Goal: Transaction & Acquisition: Purchase product/service

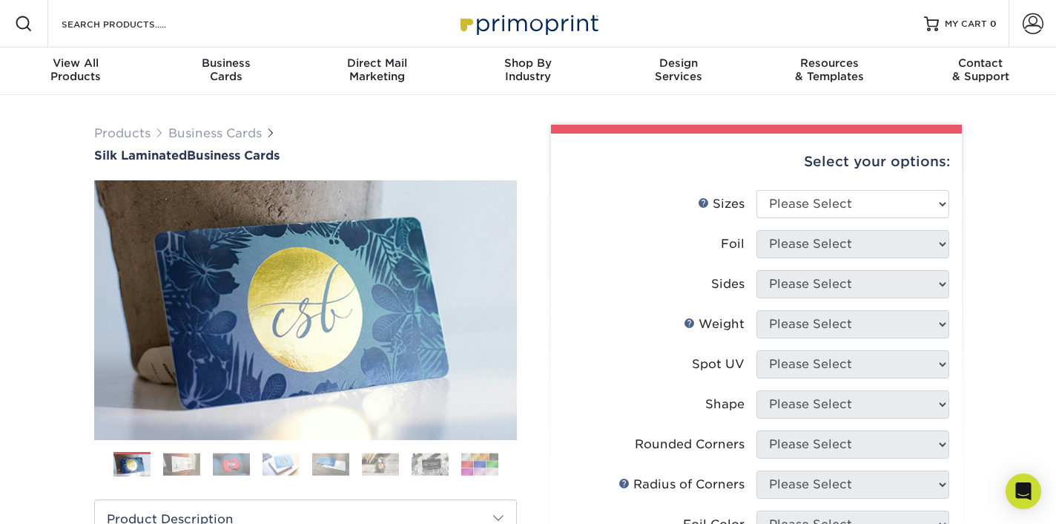
click at [192, 463] on img at bounding box center [181, 463] width 37 height 23
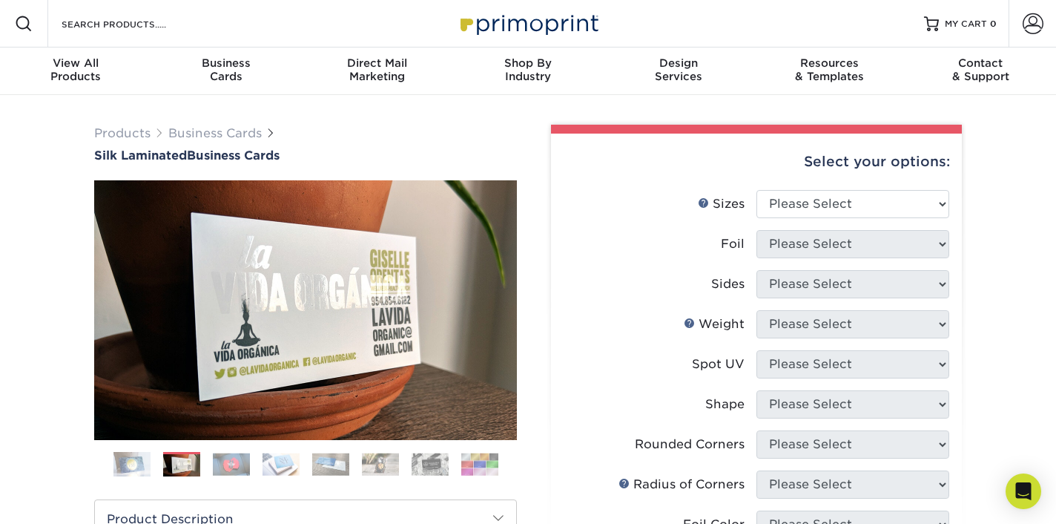
click at [237, 466] on img at bounding box center [231, 463] width 37 height 23
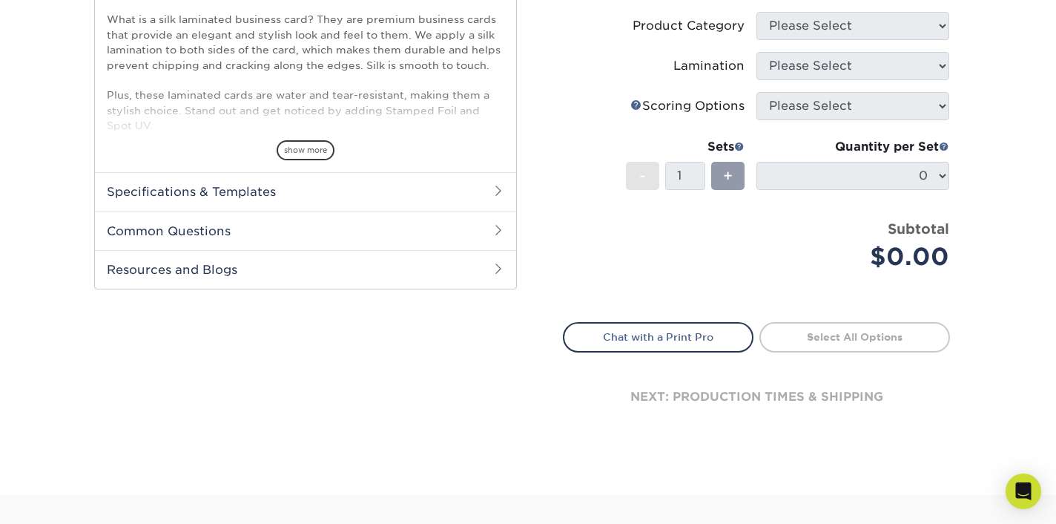
scroll to position [518, 0]
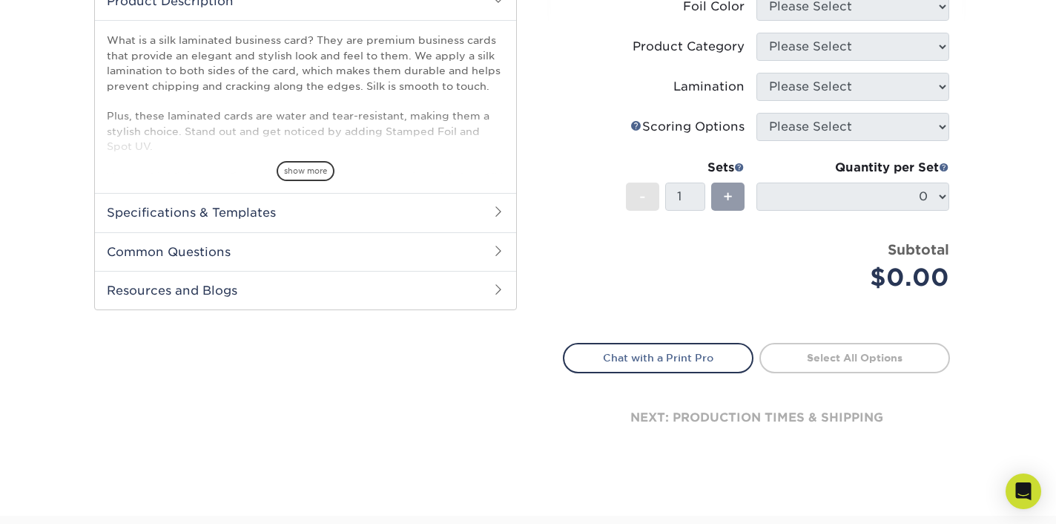
click at [486, 210] on h2 "Specifications & Templates" at bounding box center [305, 212] width 421 height 39
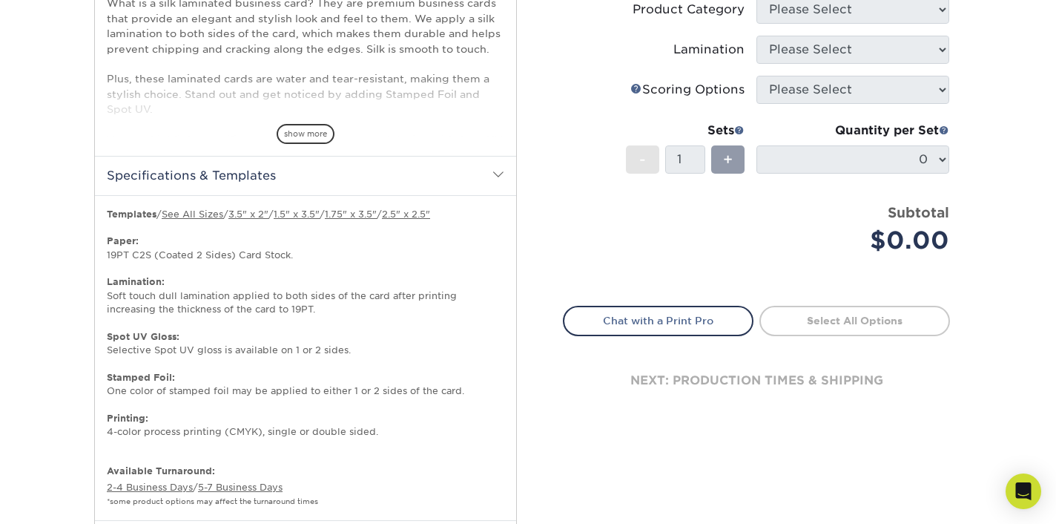
scroll to position [36, 0]
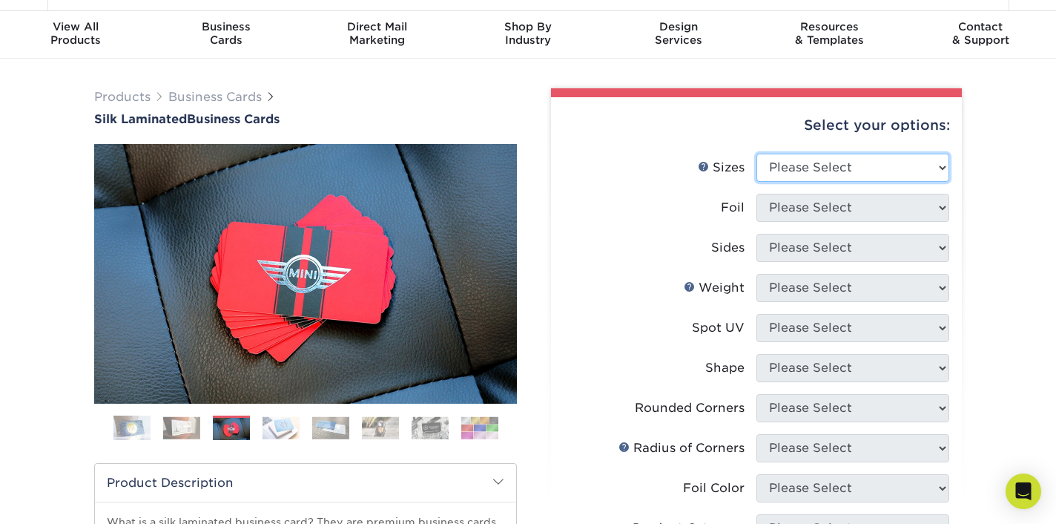
select select "2.00x3.50"
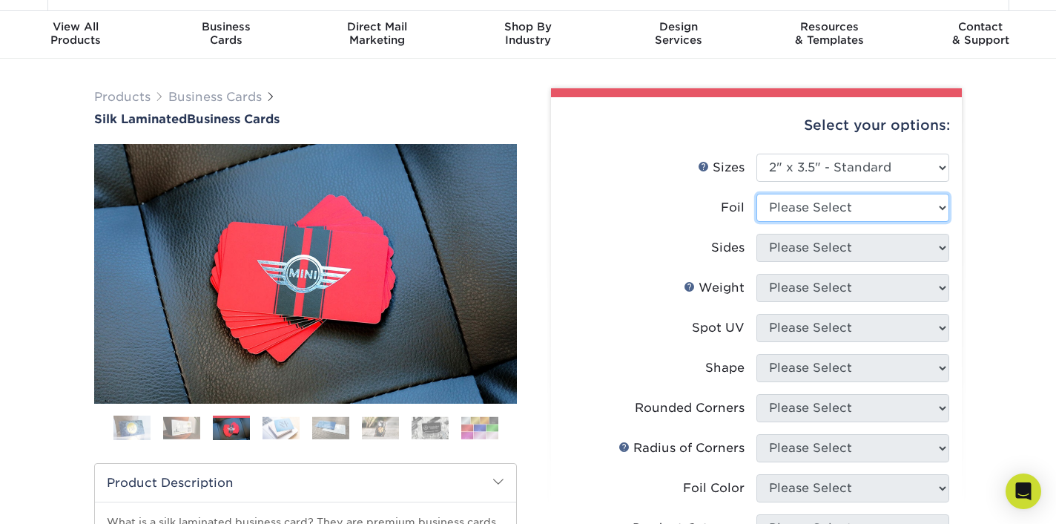
select select "1"
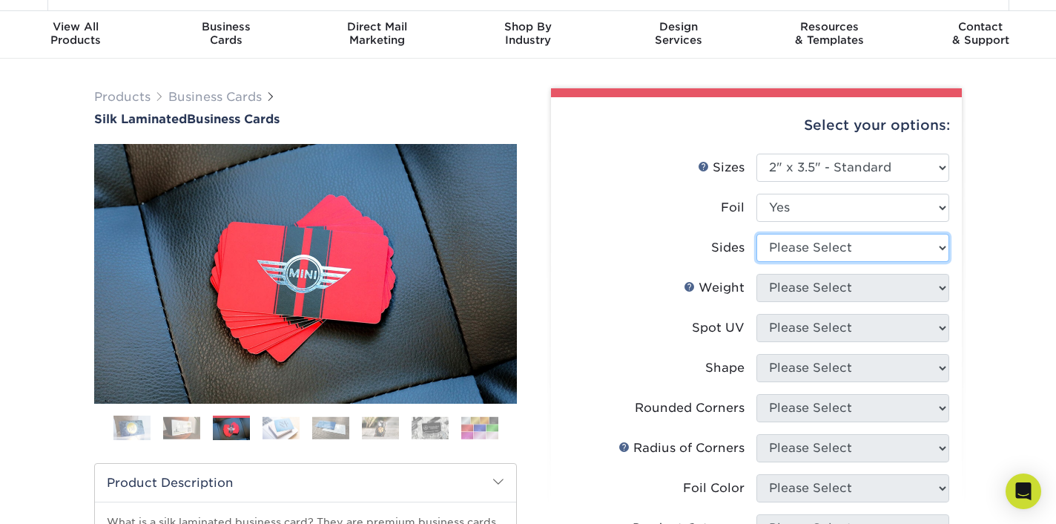
select select "34527644-b4fd-4ffb-9092-1318eefcd9d9"
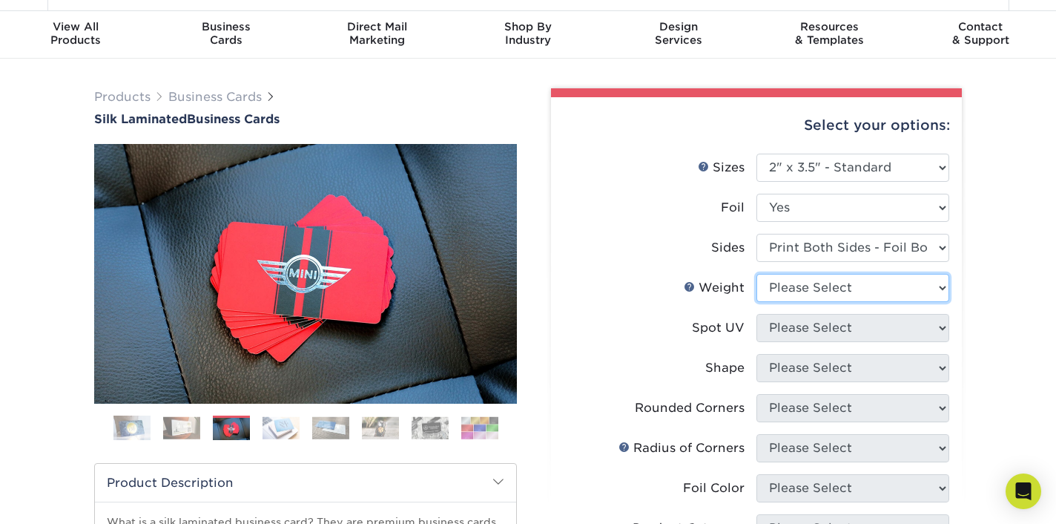
select select "16PT"
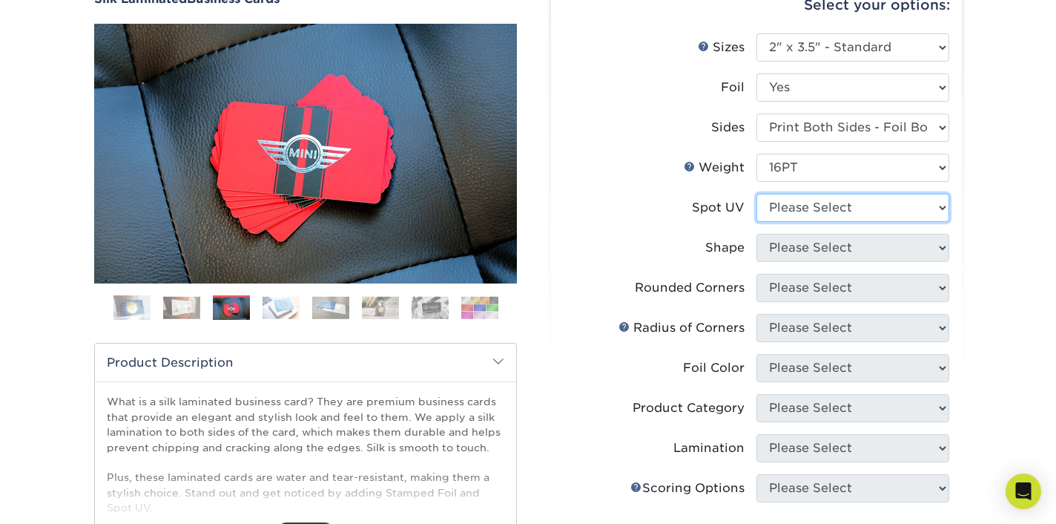
scroll to position [168, 0]
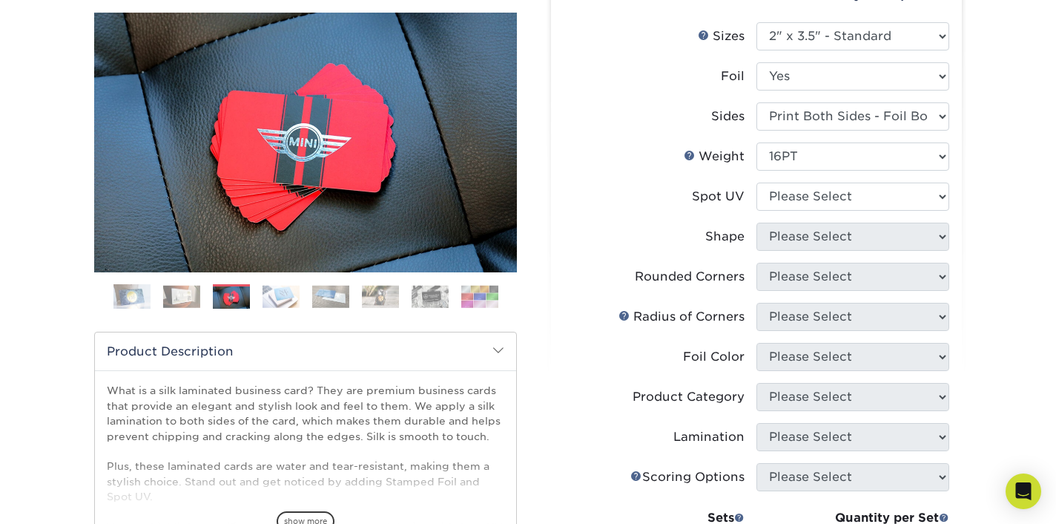
click at [889, 221] on li "Spot UV Please Select No Spot UV Front and Back (Both Sides) Front Only Back On…" at bounding box center [757, 202] width 386 height 40
select select "3"
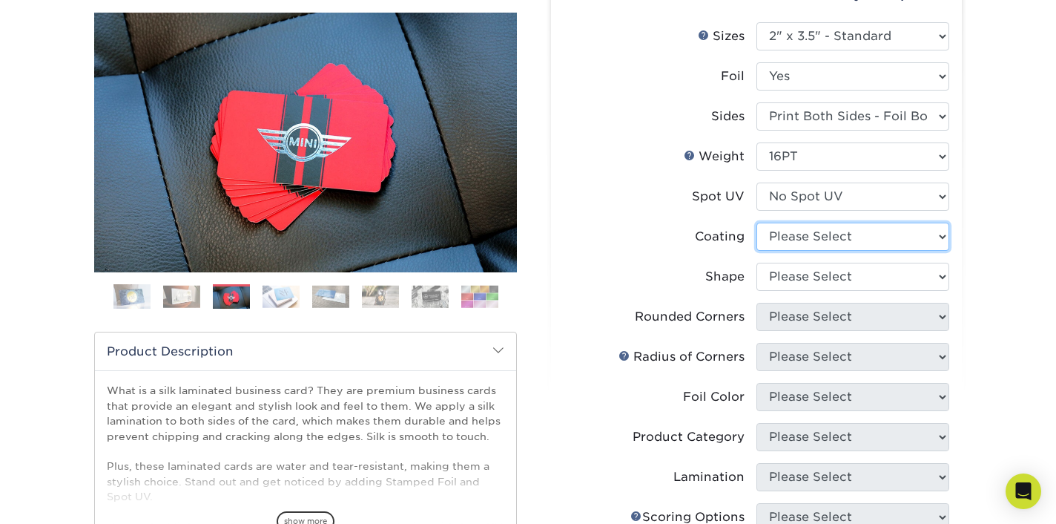
select select "3e7618de-abca-4bda-9f97-8b9129e913d8"
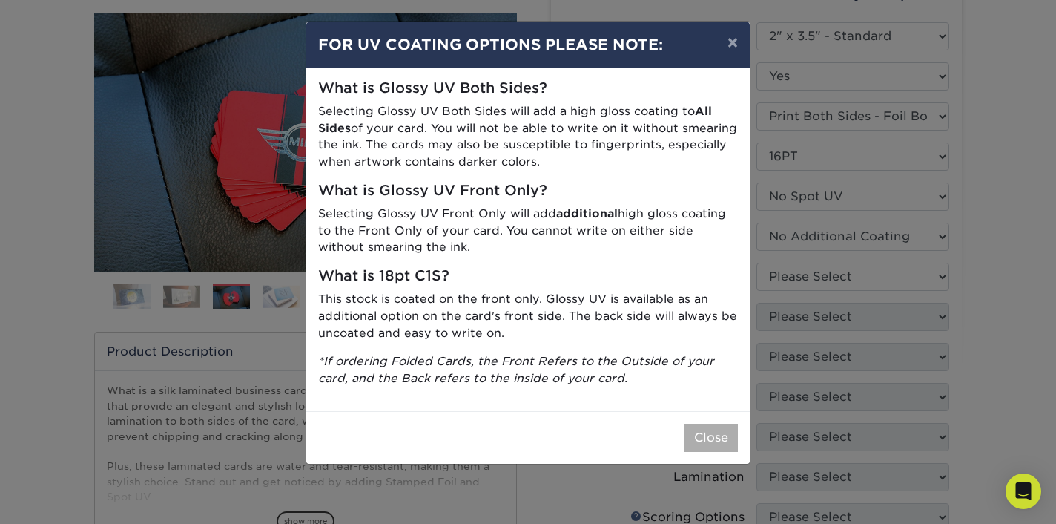
click at [713, 423] on button "Close" at bounding box center [710, 437] width 53 height 28
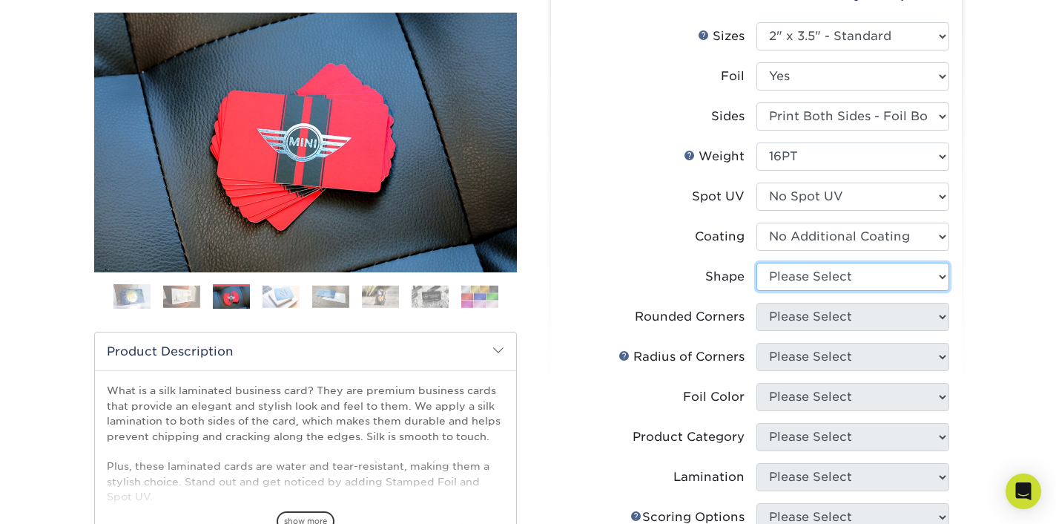
select select "standard"
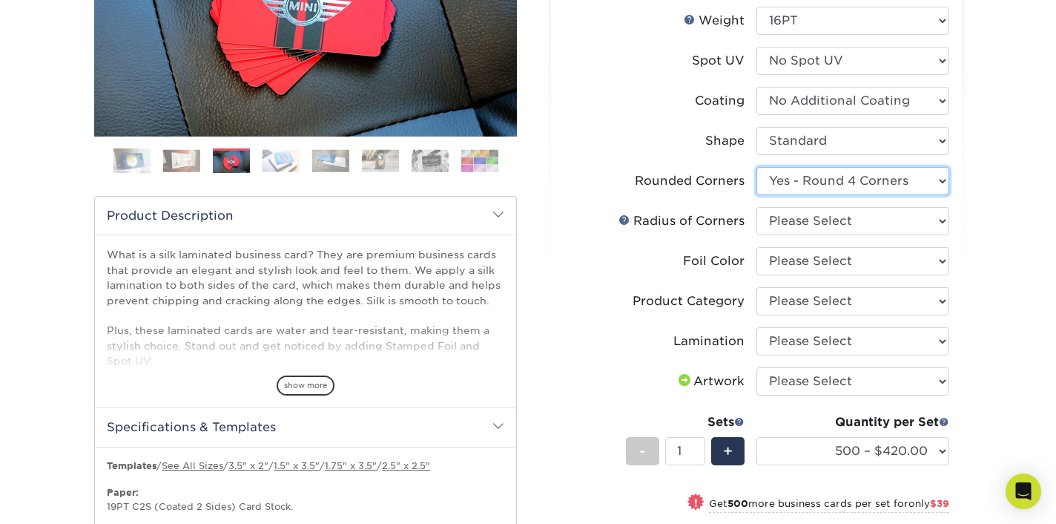
scroll to position [300, 0]
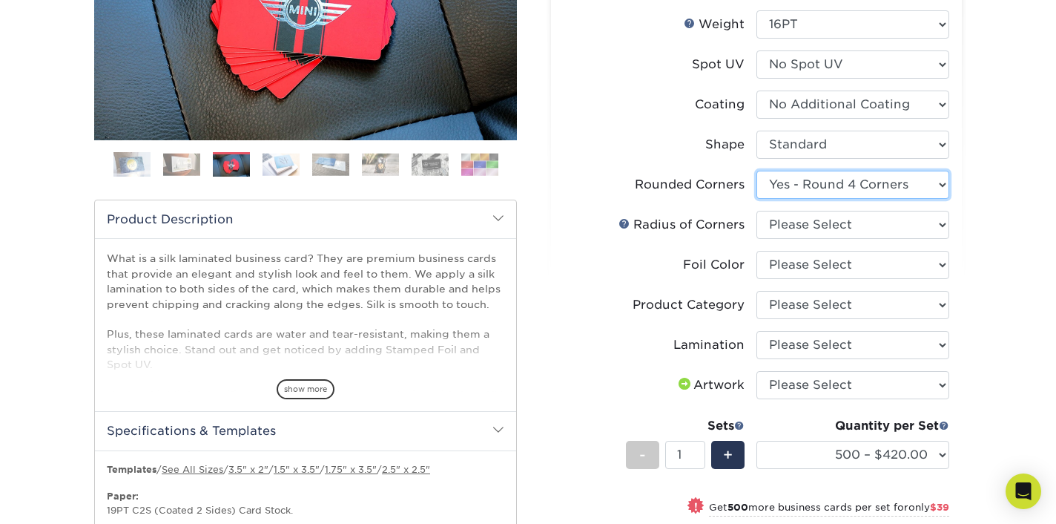
select select "0"
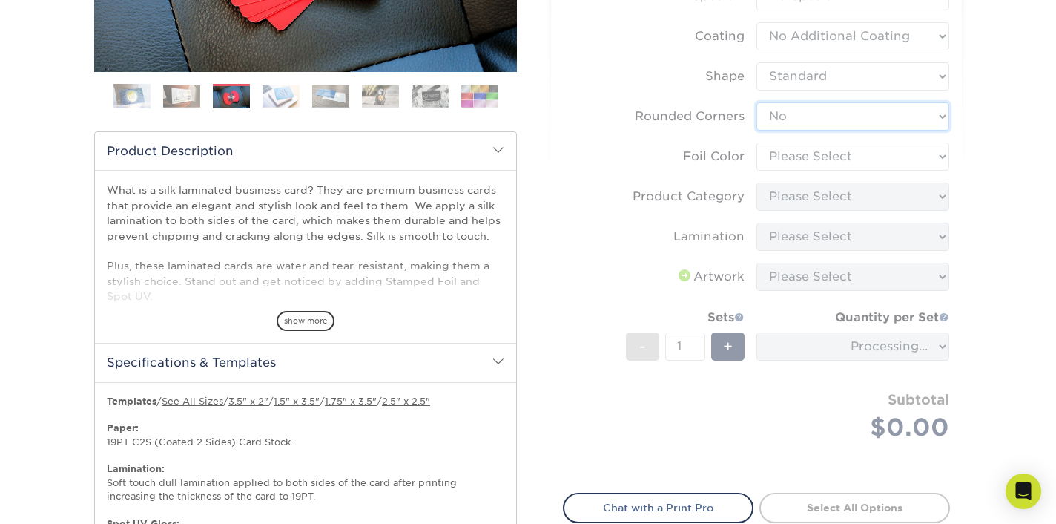
scroll to position [367, 0]
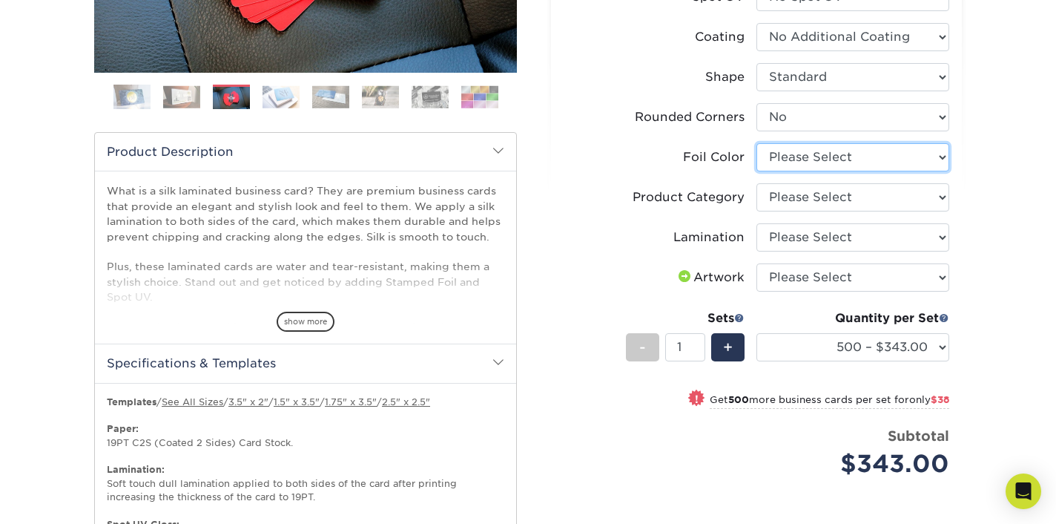
select select "acffa4a5-22f9-4585-ba3f-0adaa54b8c85"
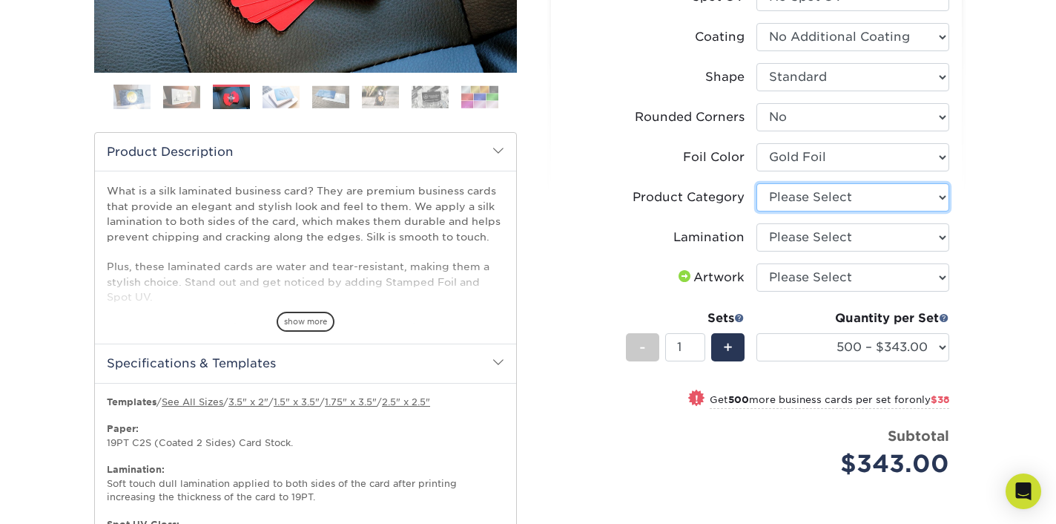
select select "3b5148f1-0588-4f88-a218-97bcfdce65c1"
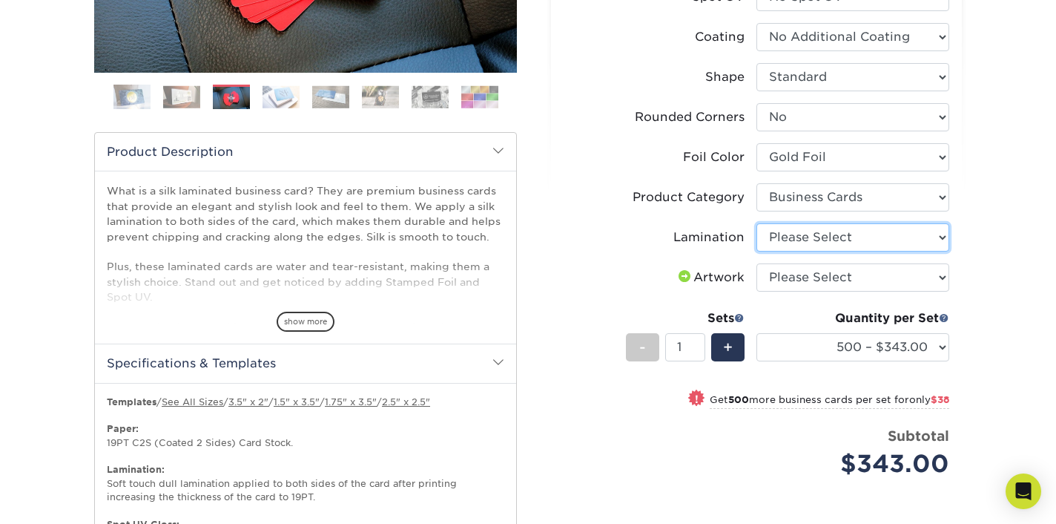
select select "ccacb42f-45f7-42d3-bbd3-7c8421cf37f0"
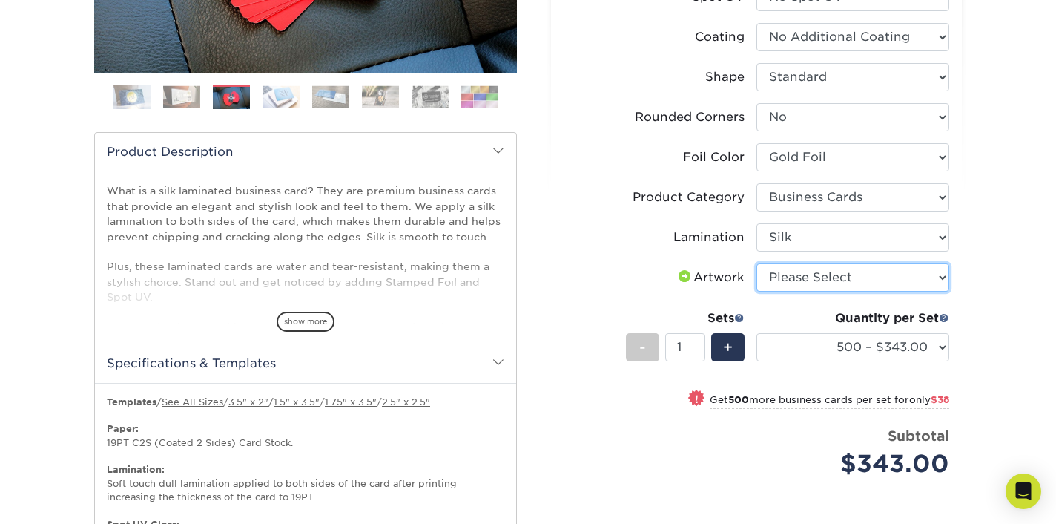
select select "design"
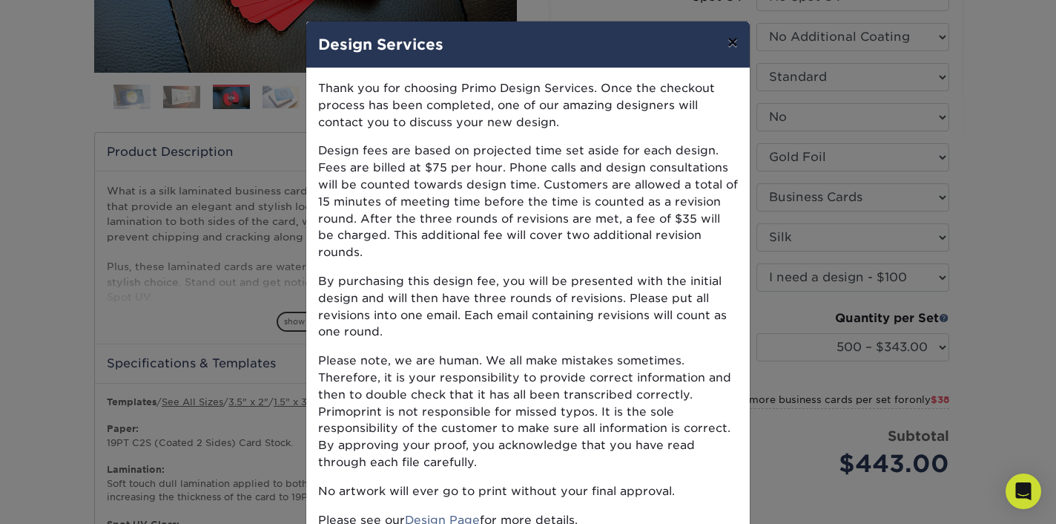
click at [728, 38] on button "×" at bounding box center [733, 43] width 34 height 42
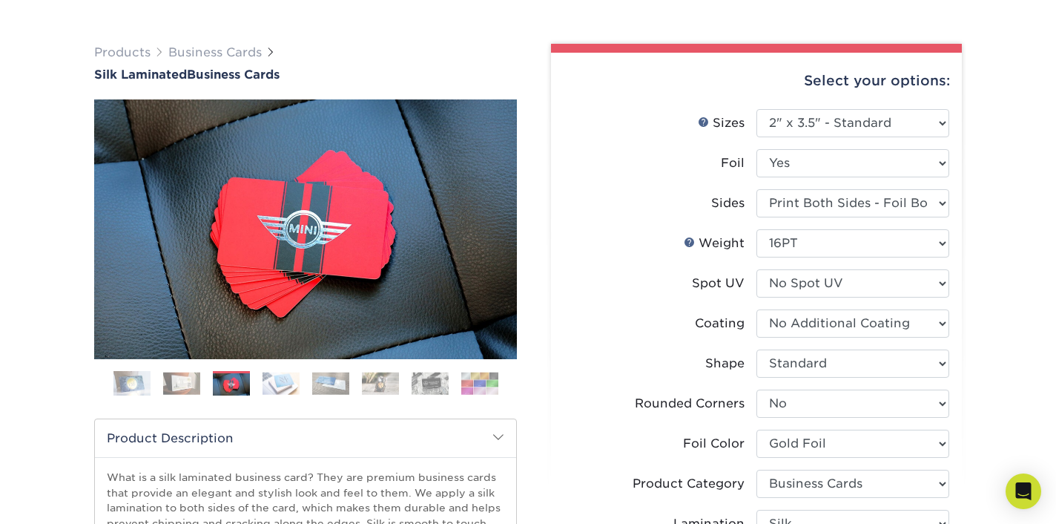
scroll to position [83, 0]
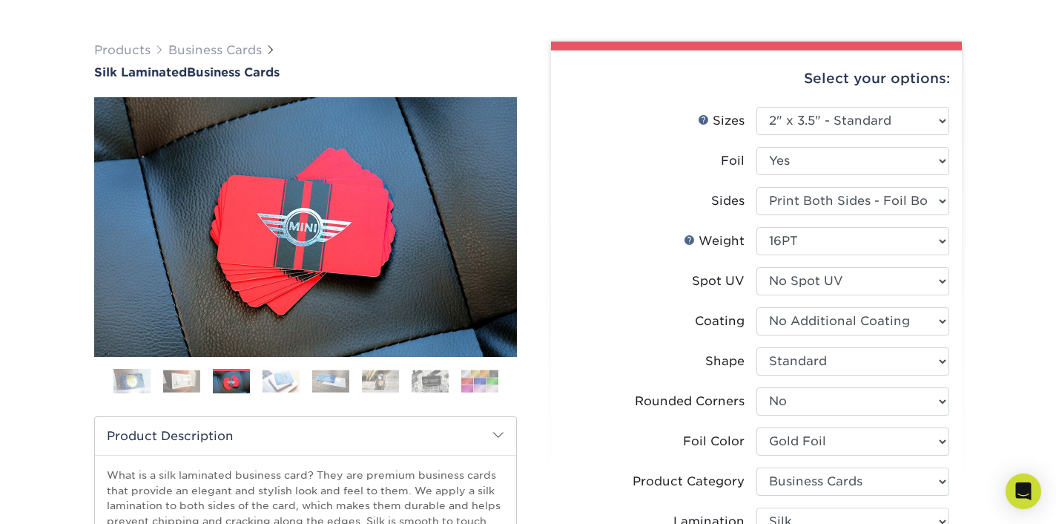
click at [194, 374] on img at bounding box center [181, 380] width 37 height 23
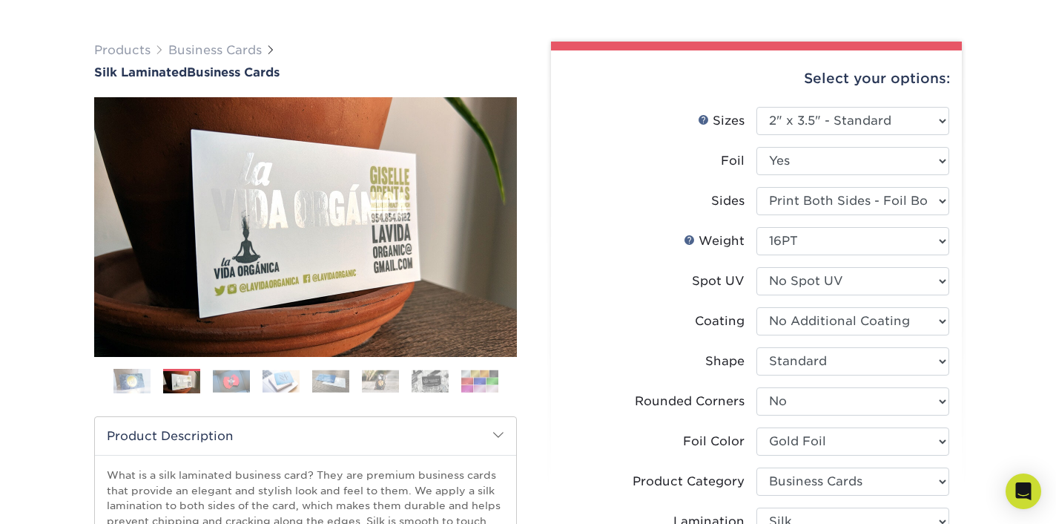
click at [232, 376] on img at bounding box center [231, 380] width 37 height 23
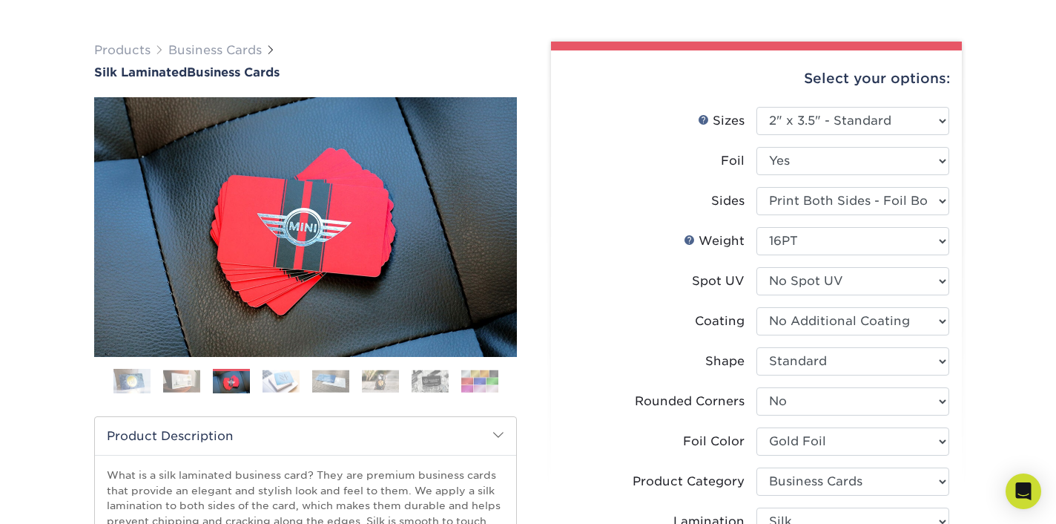
click at [279, 382] on img at bounding box center [281, 380] width 37 height 23
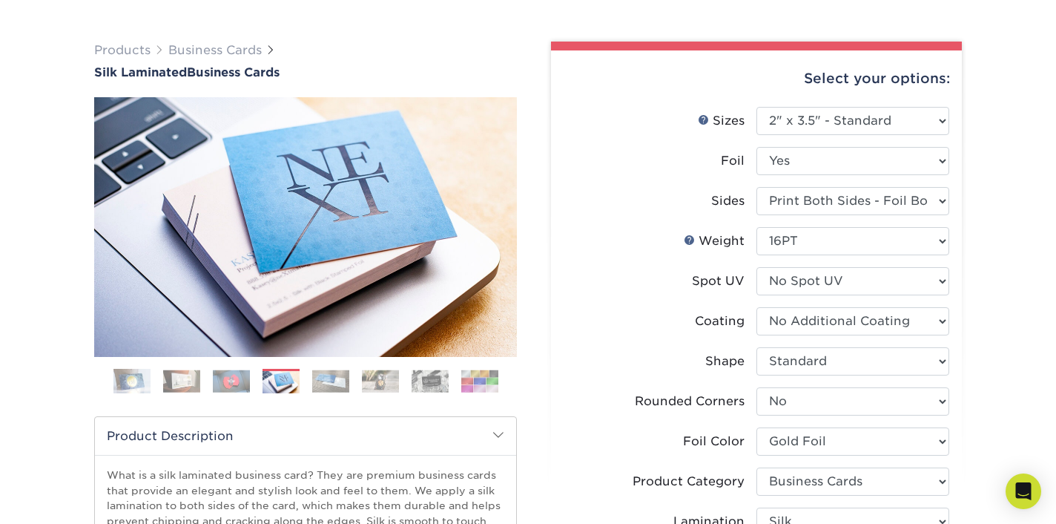
click at [319, 380] on img at bounding box center [330, 380] width 37 height 23
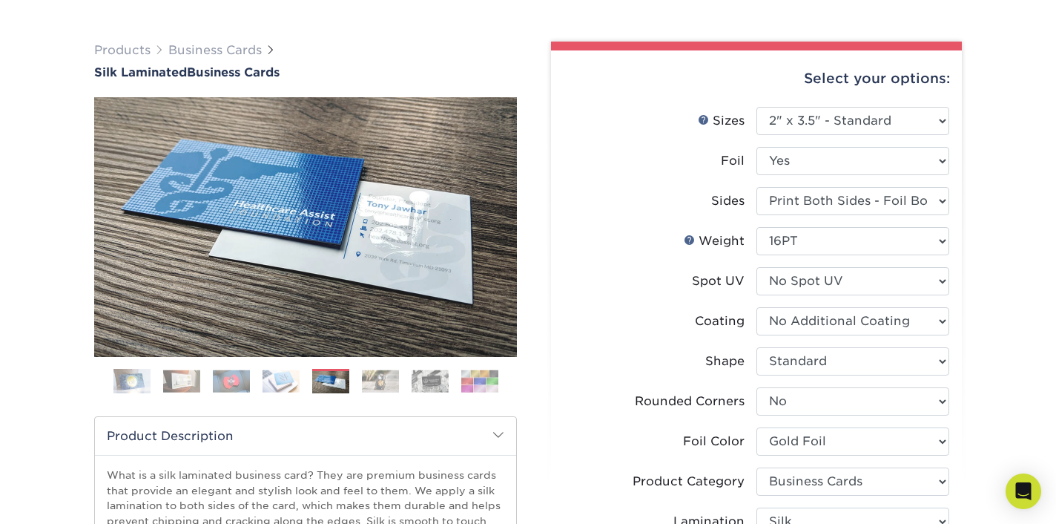
click at [356, 381] on ol at bounding box center [305, 387] width 423 height 36
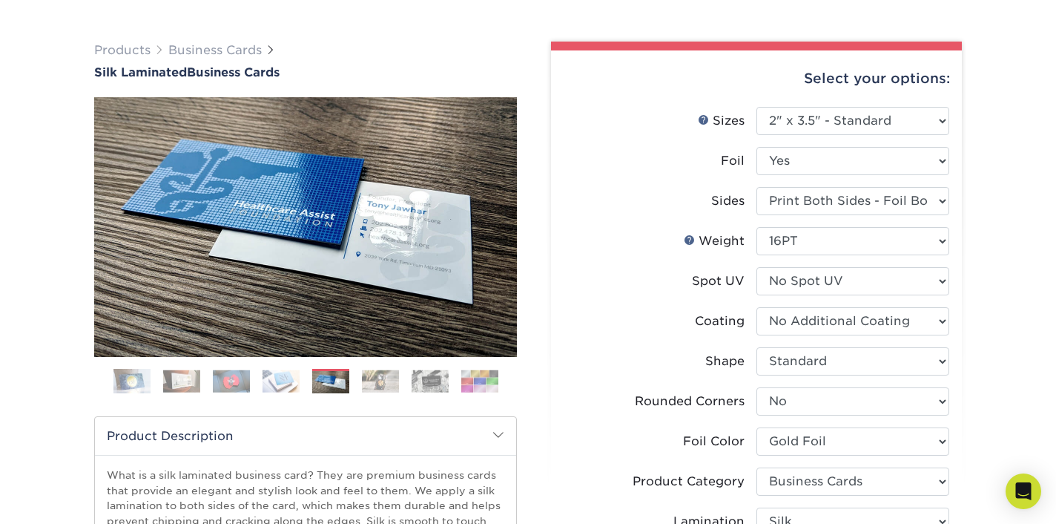
click at [375, 382] on img at bounding box center [380, 380] width 37 height 23
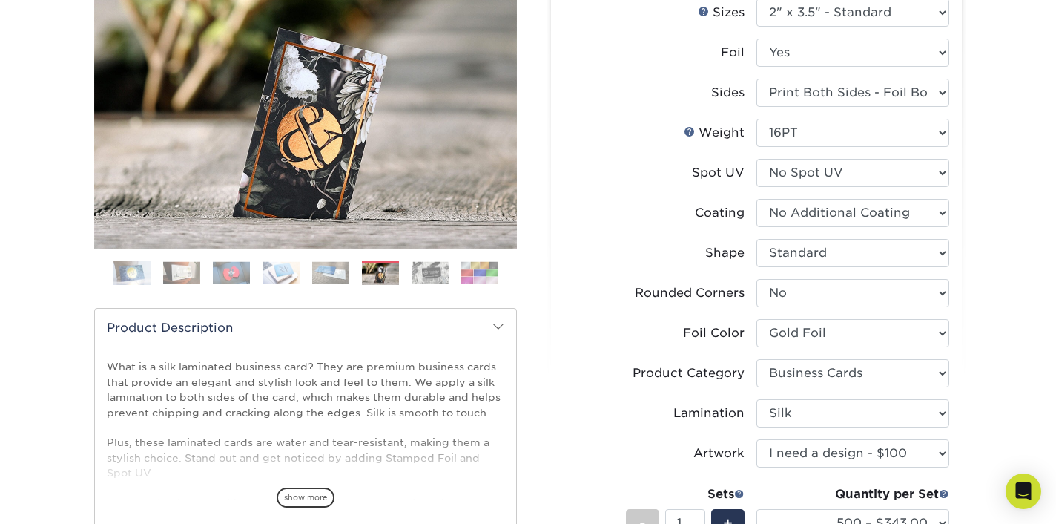
scroll to position [194, 0]
